Goal: Entertainment & Leisure: Consume media (video, audio)

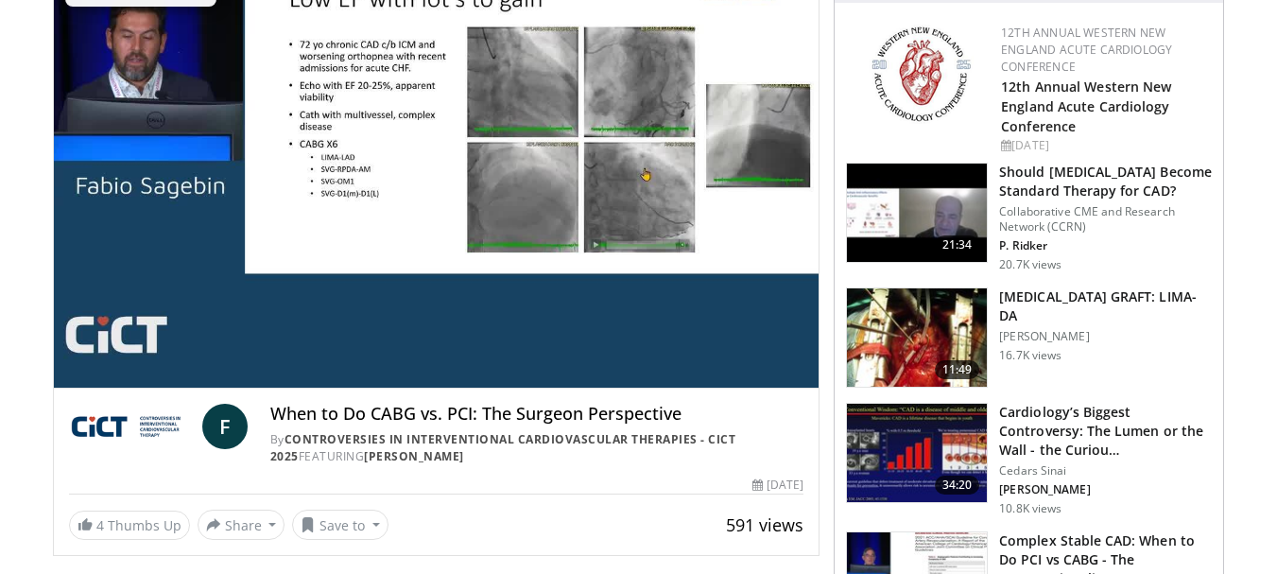
scroll to position [95, 0]
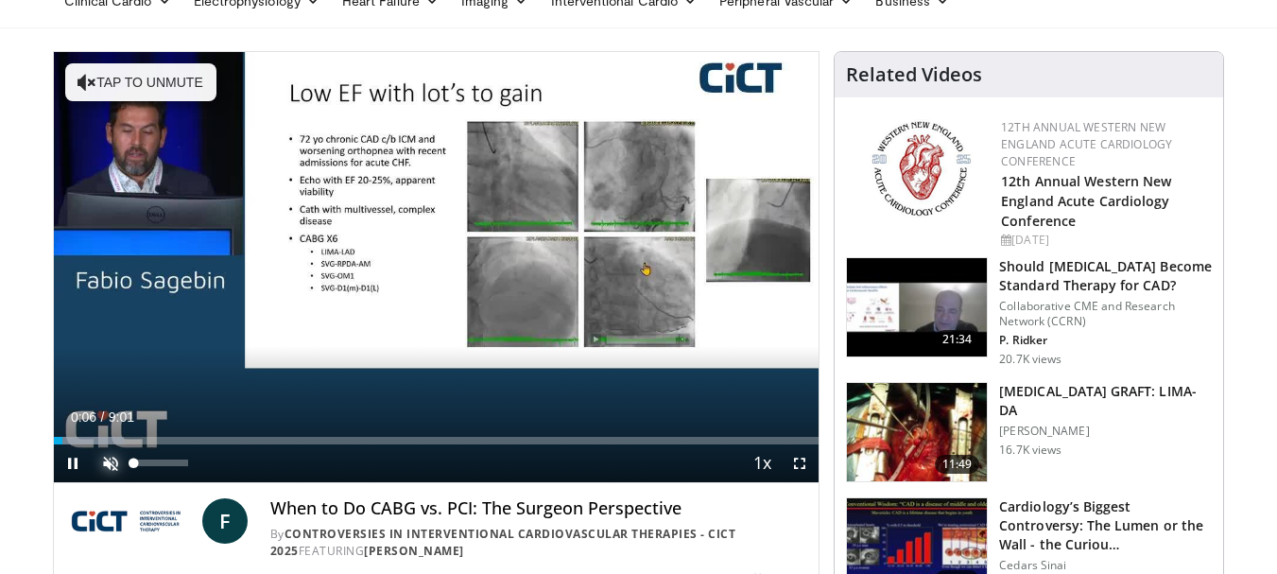
click at [118, 454] on span "Video Player" at bounding box center [111, 463] width 38 height 38
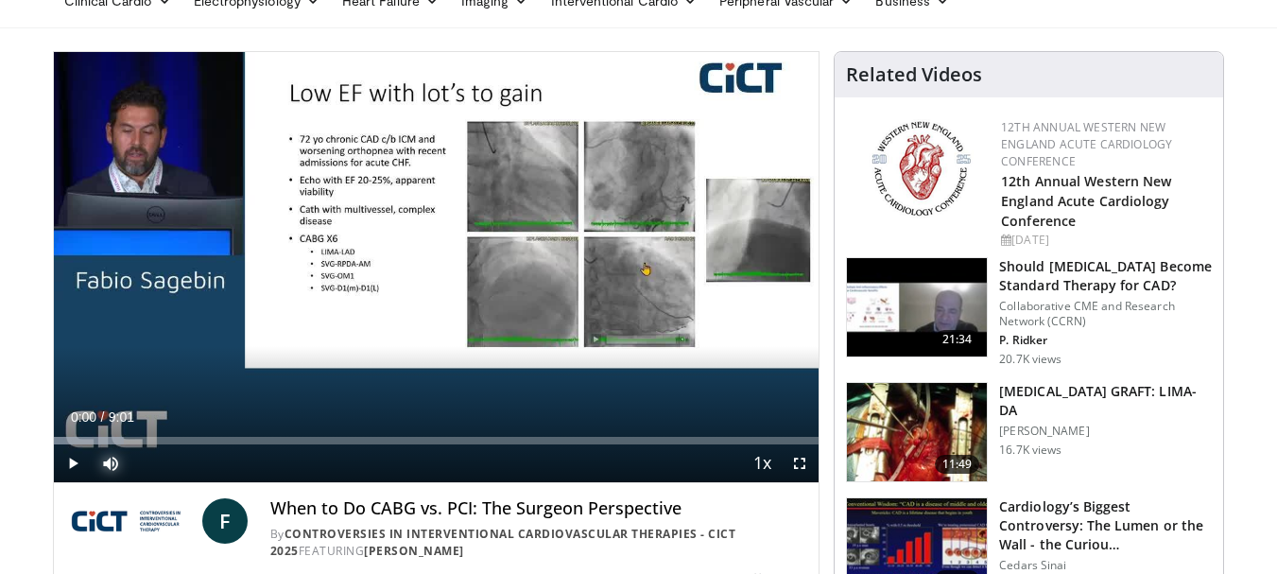
drag, startPoint x: 65, startPoint y: 442, endPoint x: 40, endPoint y: 442, distance: 25.5
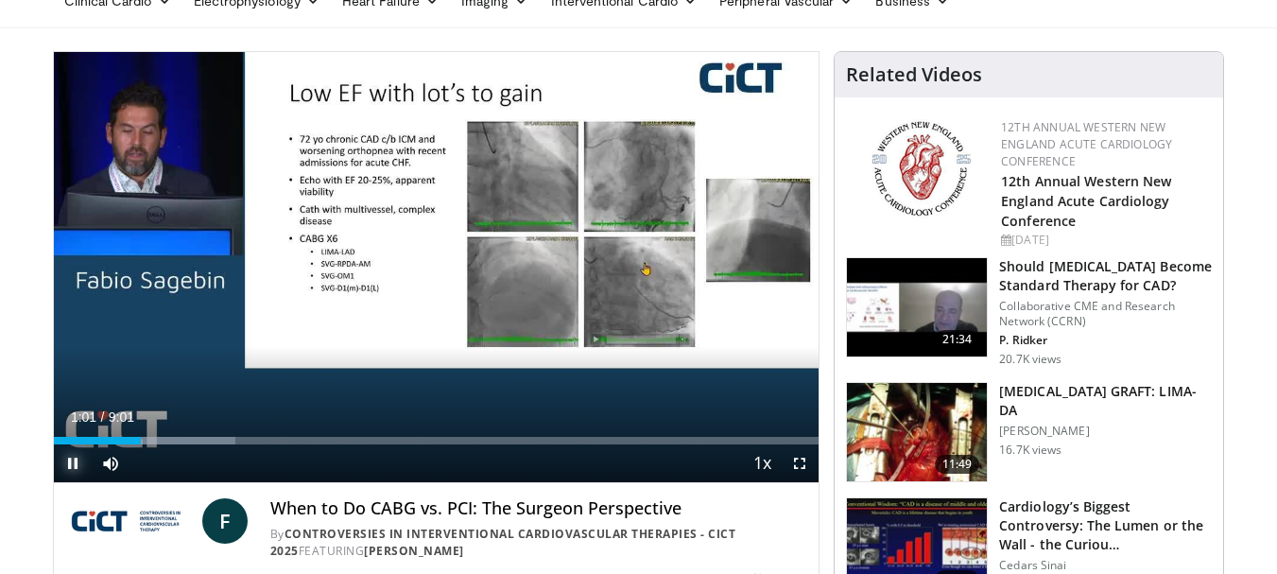
click at [63, 460] on span "Video Player" at bounding box center [73, 463] width 38 height 38
